Goal: Check status

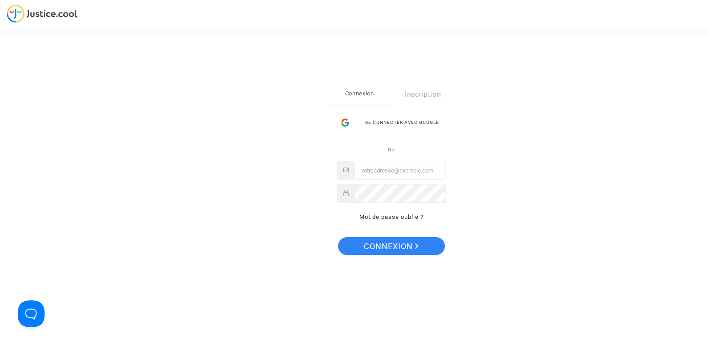
click at [408, 176] on input "Email" at bounding box center [400, 171] width 90 height 18
type input "linda08000@msn.com"
click at [338, 237] on button "Connexion" at bounding box center [391, 246] width 107 height 18
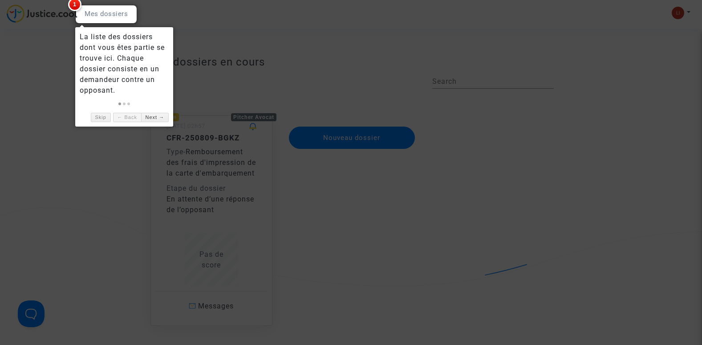
click at [108, 164] on div at bounding box center [351, 172] width 702 height 345
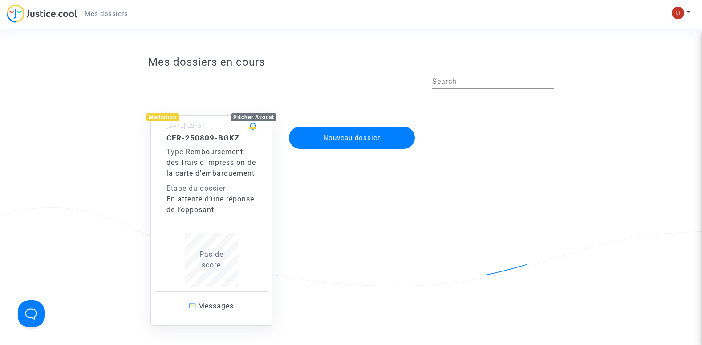
click at [432, 206] on div "Médiation Pitcher Avocat [DATE] 02h57 CFR-250809-BGKZ Type - Remboursement des …" at bounding box center [351, 212] width 419 height 228
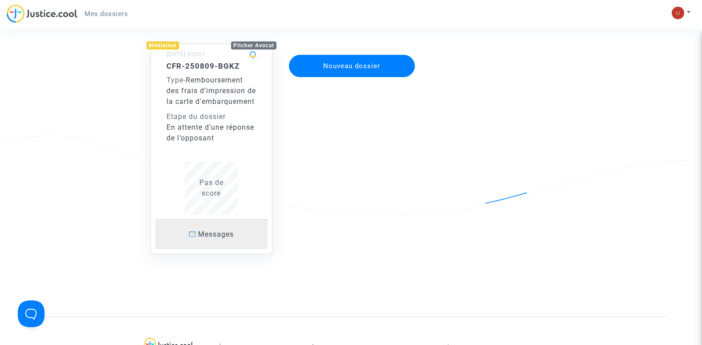
scroll to position [89, 0]
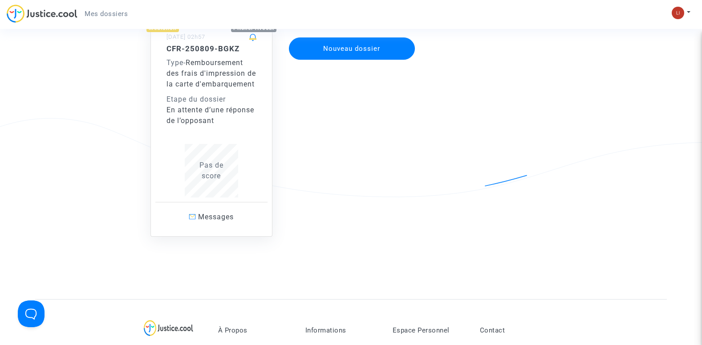
click at [213, 105] on div "Etape du dossier" at bounding box center [212, 99] width 90 height 11
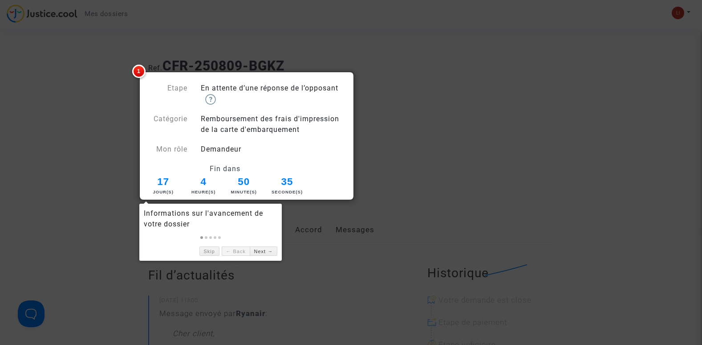
click at [419, 129] on div at bounding box center [351, 172] width 702 height 345
